Goal: Find specific page/section: Find specific page/section

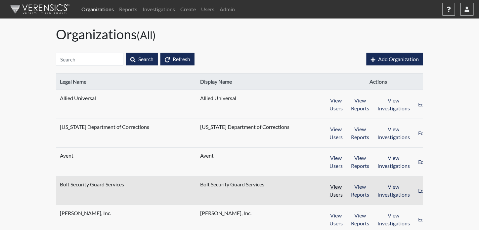
click at [325, 188] on button "View Users" at bounding box center [336, 191] width 22 height 21
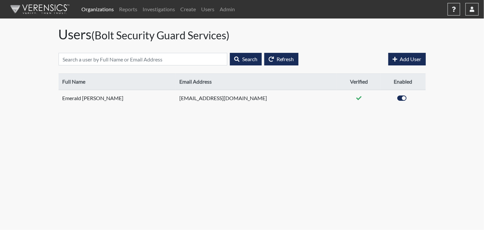
click at [84, 8] on link "Organizations" at bounding box center [98, 9] width 38 height 13
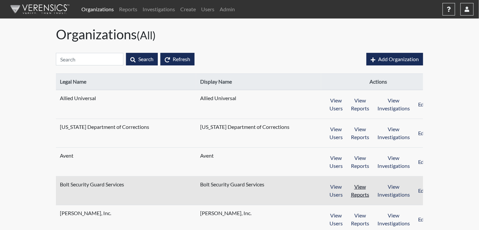
click at [352, 189] on button "View Reports" at bounding box center [360, 191] width 27 height 21
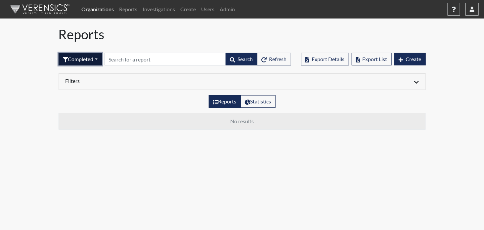
click at [96, 57] on button "Completed" at bounding box center [80, 59] width 43 height 13
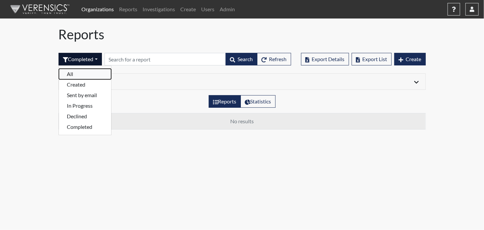
click at [90, 70] on button "All" at bounding box center [85, 74] width 52 height 11
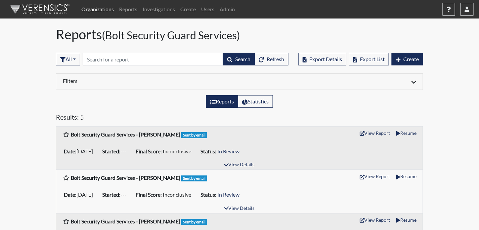
click at [92, 10] on link "Organizations" at bounding box center [98, 9] width 38 height 13
